Goal: Transaction & Acquisition: Purchase product/service

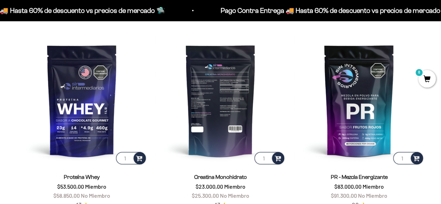
scroll to position [237, 0]
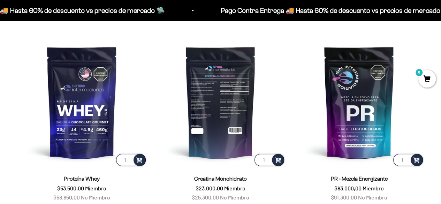
click at [226, 115] on img at bounding box center [221, 102] width 130 height 130
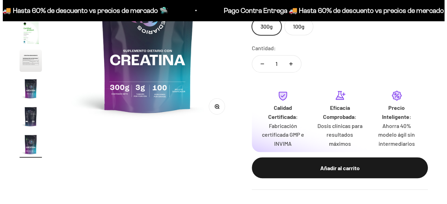
scroll to position [144, 0]
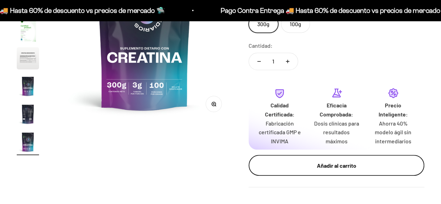
click at [345, 169] on div "Añadir al carrito" at bounding box center [337, 165] width 148 height 9
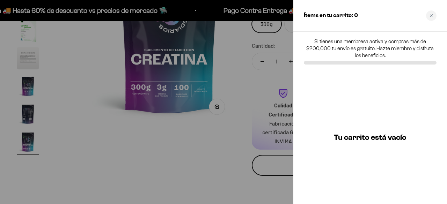
scroll to position [0, 1465]
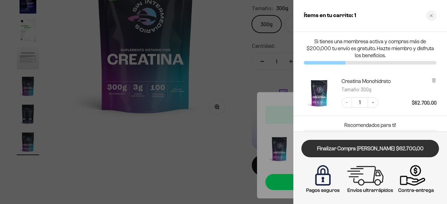
click at [358, 147] on link "Finalizar Compra [PERSON_NAME] $62.700,00" at bounding box center [369, 149] width 137 height 18
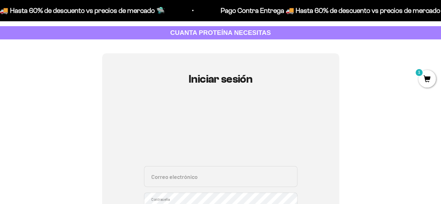
scroll to position [36, 0]
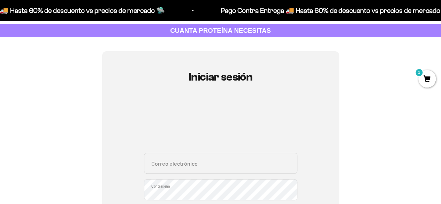
click at [263, 177] on div "Correo electrónico Contraseña ¿Olvidaste la contraseña?" at bounding box center [221, 185] width 154 height 65
click at [260, 159] on input "Correo electrónico" at bounding box center [221, 163] width 154 height 21
type input "[EMAIL_ADDRESS][DOMAIN_NAME]"
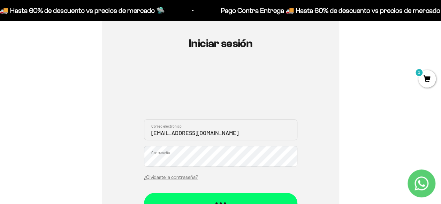
scroll to position [107, 0]
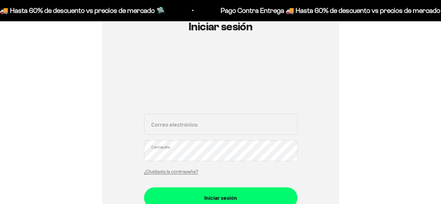
scroll to position [90, 0]
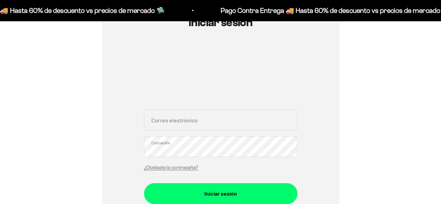
click at [184, 122] on input "Correo electrónico" at bounding box center [221, 120] width 154 height 21
type input "[EMAIL_ADDRESS][DOMAIN_NAME]"
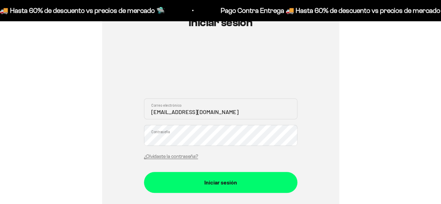
click at [144, 172] on button "Iniciar sesión" at bounding box center [221, 182] width 154 height 21
